Goal: Transaction & Acquisition: Purchase product/service

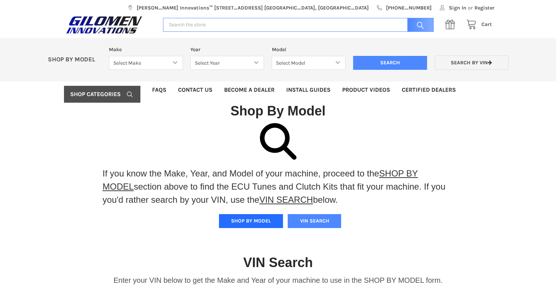
click at [246, 217] on button "SHOP BY MODEL" at bounding box center [251, 221] width 64 height 14
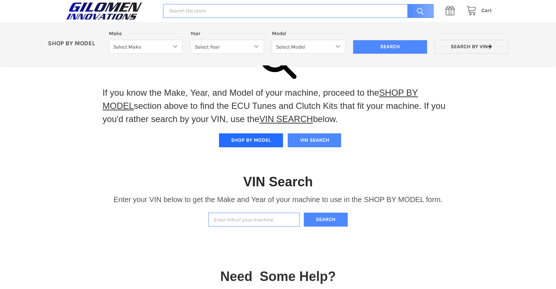
scroll to position [37, 0]
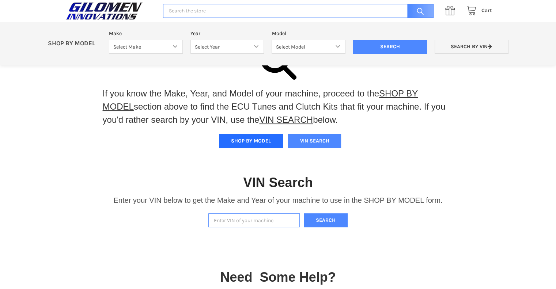
click at [243, 141] on button "SHOP BY MODEL" at bounding box center [251, 141] width 64 height 14
click at [172, 45] on select "Select Make Bobcat UTV Gravely UTV ACE 900 RANGER 570 Ranger 700 / 800 RANGER 9…" at bounding box center [146, 47] width 74 height 14
select select "606"
click at [109, 40] on select "Select Make Bobcat UTV Gravely UTV ACE 900 RANGER 570 Ranger 700 / 800 RANGER 9…" at bounding box center [146, 47] width 74 height 14
click at [227, 49] on select "Select Year [DATE] 2025" at bounding box center [227, 47] width 74 height 14
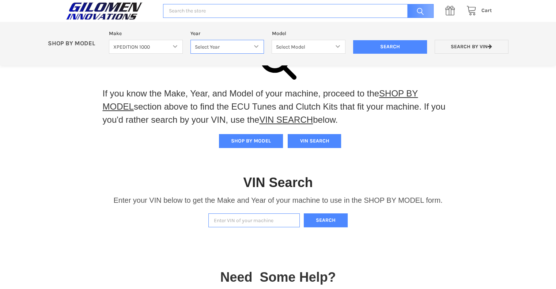
select select "683"
click at [190, 40] on select "Select Year [DATE] 2025" at bounding box center [227, 47] width 74 height 14
click at [294, 47] on select "Select Model XPEDITION 1000 2 AND 5 PASSENGER MODELS XPEDITION 1000 NORTHSTAR 2…" at bounding box center [309, 47] width 74 height 14
select select "684"
click at [272, 40] on select "Select Model XPEDITION 1000 2 AND 5 PASSENGER MODELS XPEDITION 1000 NORTHSTAR 2…" at bounding box center [309, 47] width 74 height 14
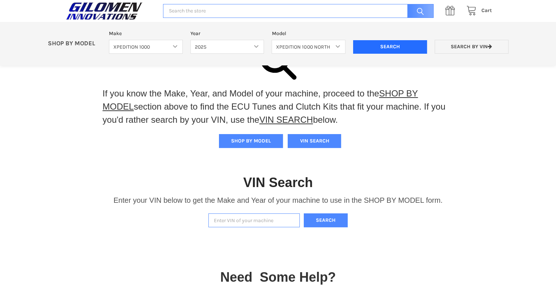
click at [398, 43] on input "Search" at bounding box center [390, 47] width 74 height 14
